Goal: Task Accomplishment & Management: Use online tool/utility

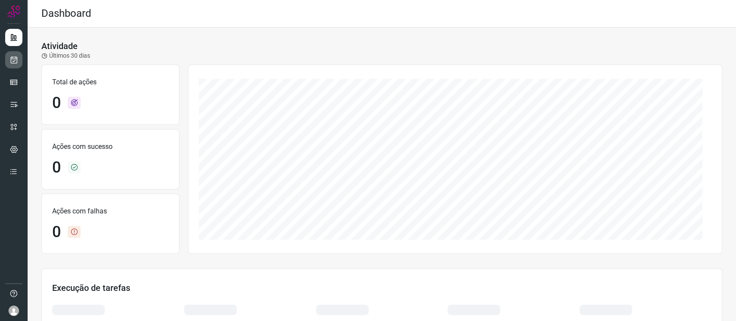
click at [22, 60] on link at bounding box center [13, 59] width 17 height 17
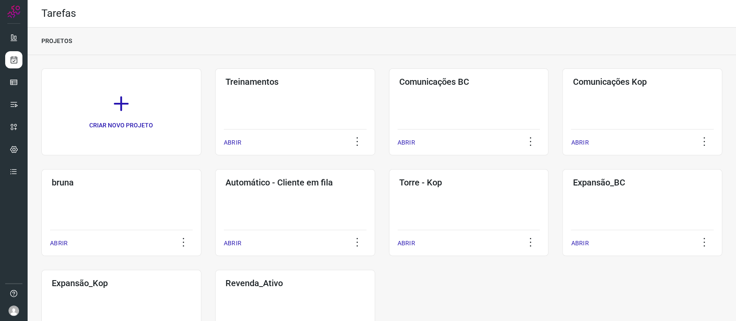
click at [407, 109] on div "Comunicações BC ABRIR" at bounding box center [469, 112] width 160 height 87
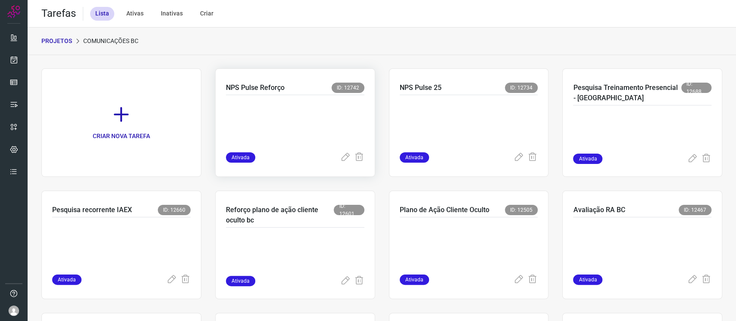
click at [333, 109] on p at bounding box center [290, 121] width 129 height 43
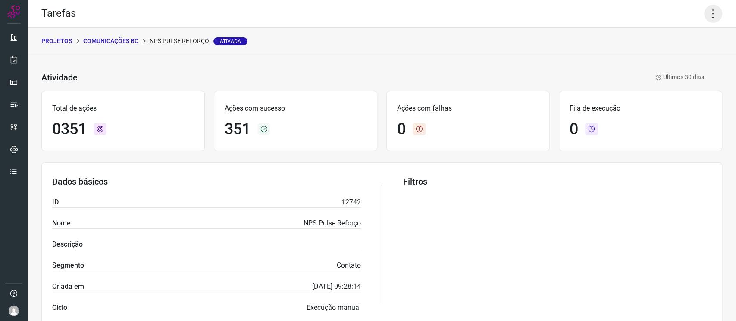
click at [705, 14] on icon at bounding box center [713, 14] width 18 height 18
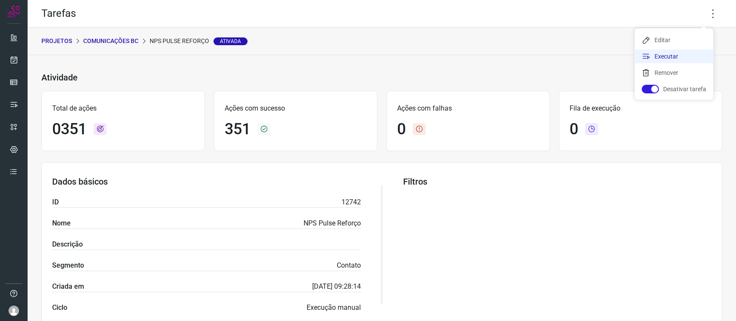
click at [675, 54] on li "Executar" at bounding box center [673, 57] width 78 height 14
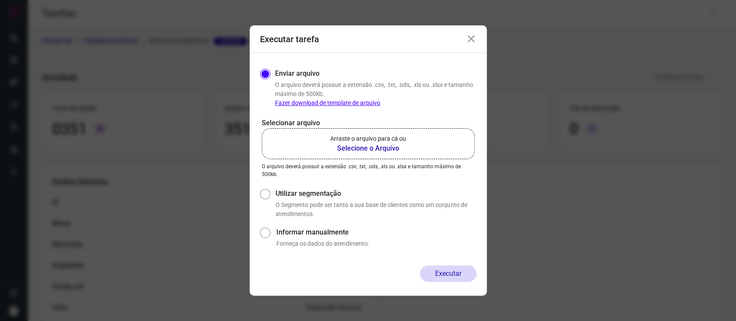
click at [398, 153] on b "Selecione o Arquivo" at bounding box center [368, 148] width 76 height 10
click at [0, 0] on input "Arraste o arquivo para cá ou Selecione o Arquivo" at bounding box center [0, 0] width 0 height 0
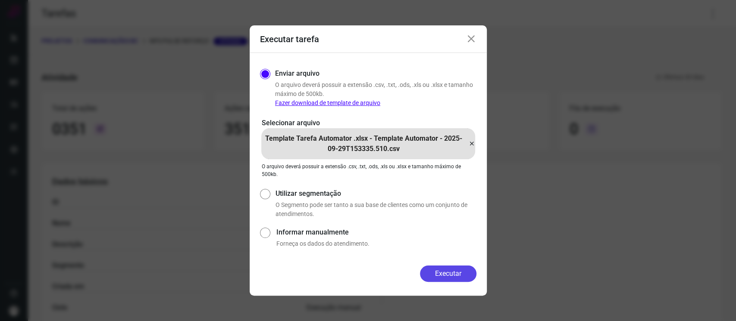
click at [464, 274] on button "Executar" at bounding box center [448, 274] width 56 height 16
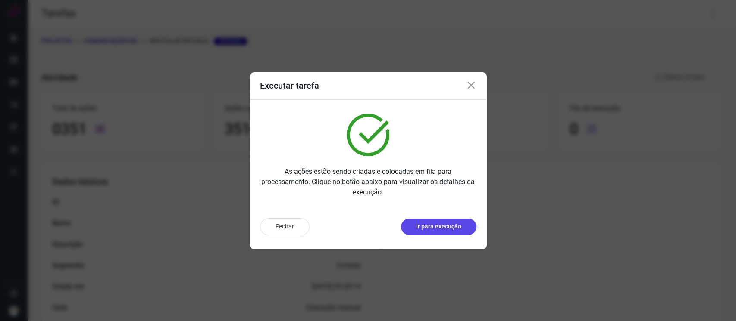
click at [435, 233] on button "Ir para execução" at bounding box center [438, 227] width 75 height 16
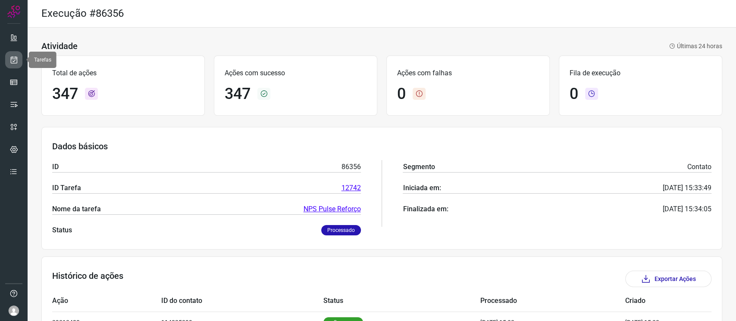
click at [7, 57] on link at bounding box center [13, 59] width 17 height 17
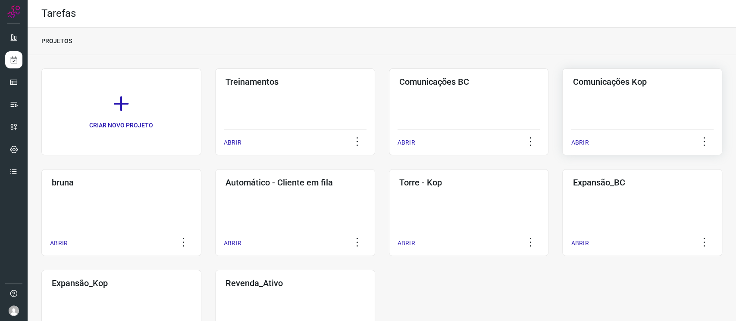
click at [645, 97] on div "Comunicações Kop ABRIR" at bounding box center [642, 112] width 160 height 87
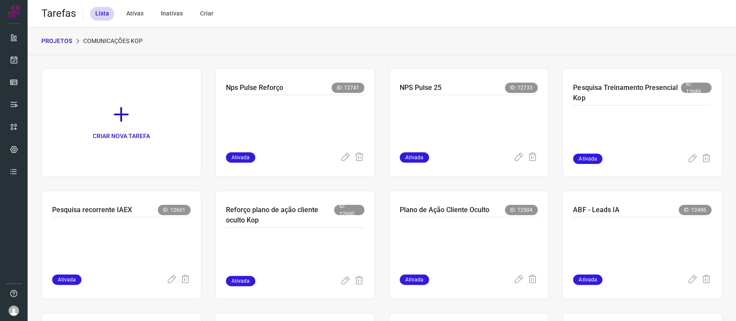
click at [306, 130] on p at bounding box center [290, 121] width 129 height 43
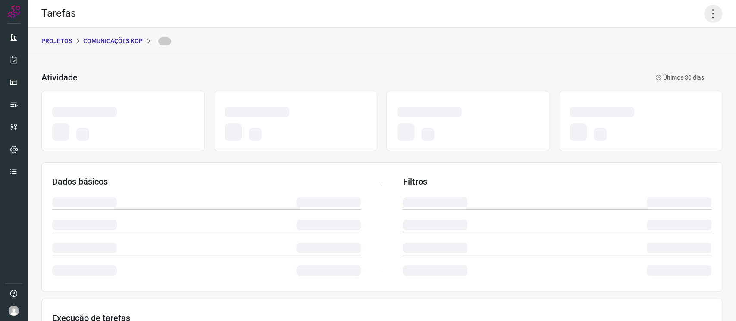
click at [704, 13] on icon at bounding box center [713, 14] width 18 height 18
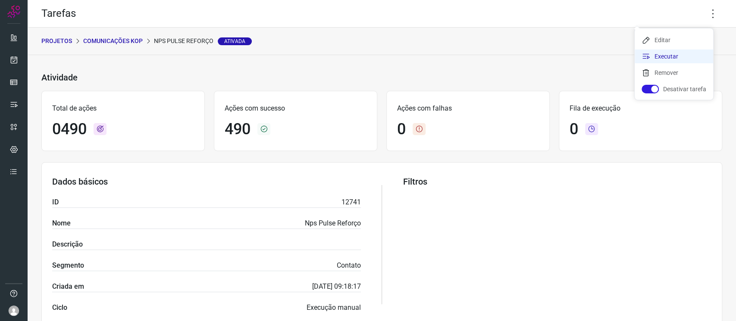
click at [675, 57] on li "Executar" at bounding box center [673, 57] width 78 height 14
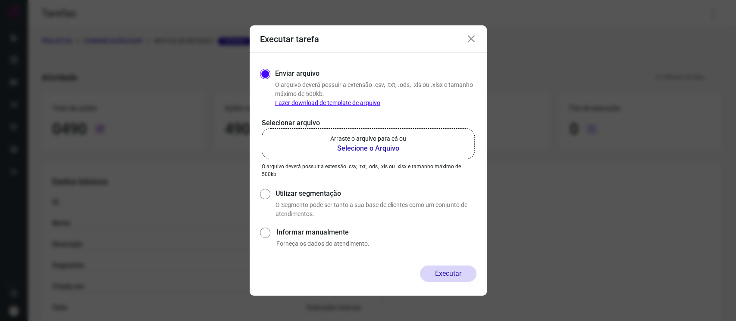
click at [323, 142] on label "Arraste o arquivo para cá ou Selecione o Arquivo" at bounding box center [368, 143] width 213 height 31
click at [0, 0] on input "Arraste o arquivo para cá ou Selecione o Arquivo" at bounding box center [0, 0] width 0 height 0
drag, startPoint x: 343, startPoint y: 162, endPoint x: 347, endPoint y: 141, distance: 21.9
click at [344, 163] on p "O arquivo deverá possuir a extensão .csv, .txt, .ods, .xls ou .xlsx e tamanho m…" at bounding box center [368, 171] width 213 height 16
click at [347, 141] on p "Arraste o arquivo para cá ou" at bounding box center [368, 138] width 76 height 9
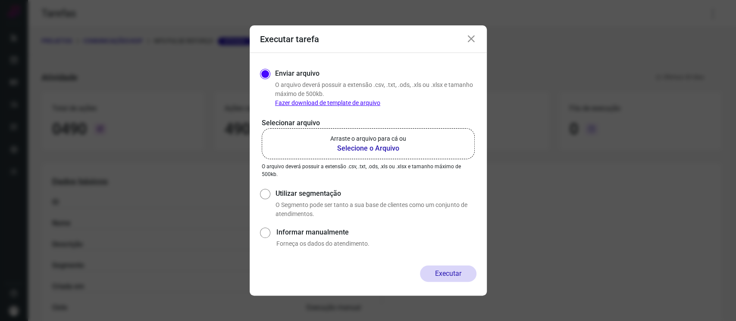
click at [0, 0] on input "Arraste o arquivo para cá ou Selecione o Arquivo" at bounding box center [0, 0] width 0 height 0
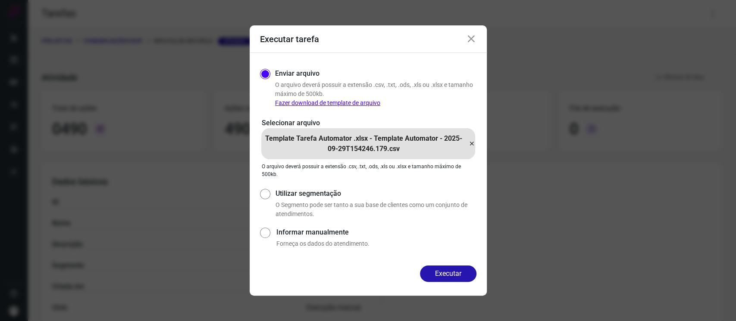
click at [463, 283] on div "Executar" at bounding box center [367, 281] width 237 height 30
click at [461, 277] on button "Executar" at bounding box center [448, 274] width 56 height 16
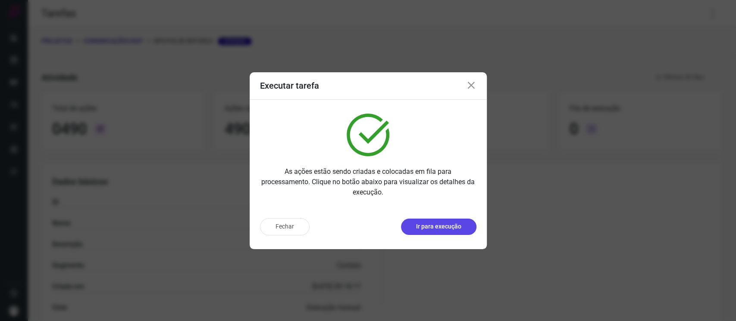
click at [449, 219] on button "Ir para execução" at bounding box center [438, 227] width 75 height 16
